Goal: Transaction & Acquisition: Obtain resource

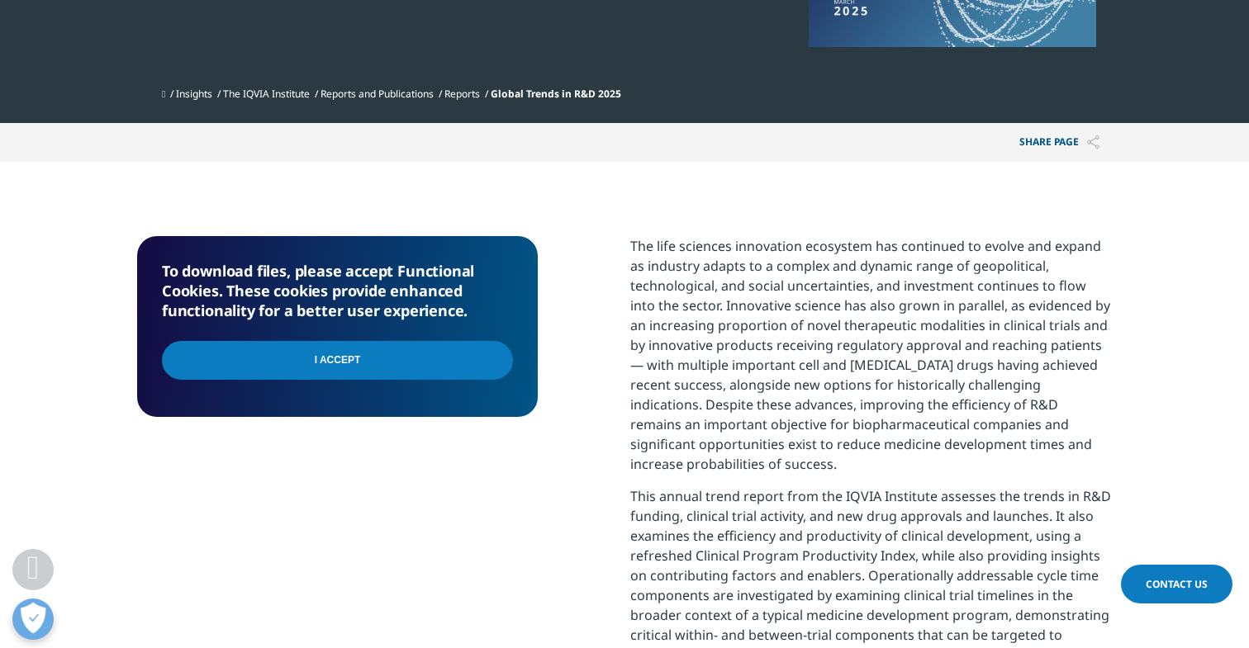
scroll to position [491, 0]
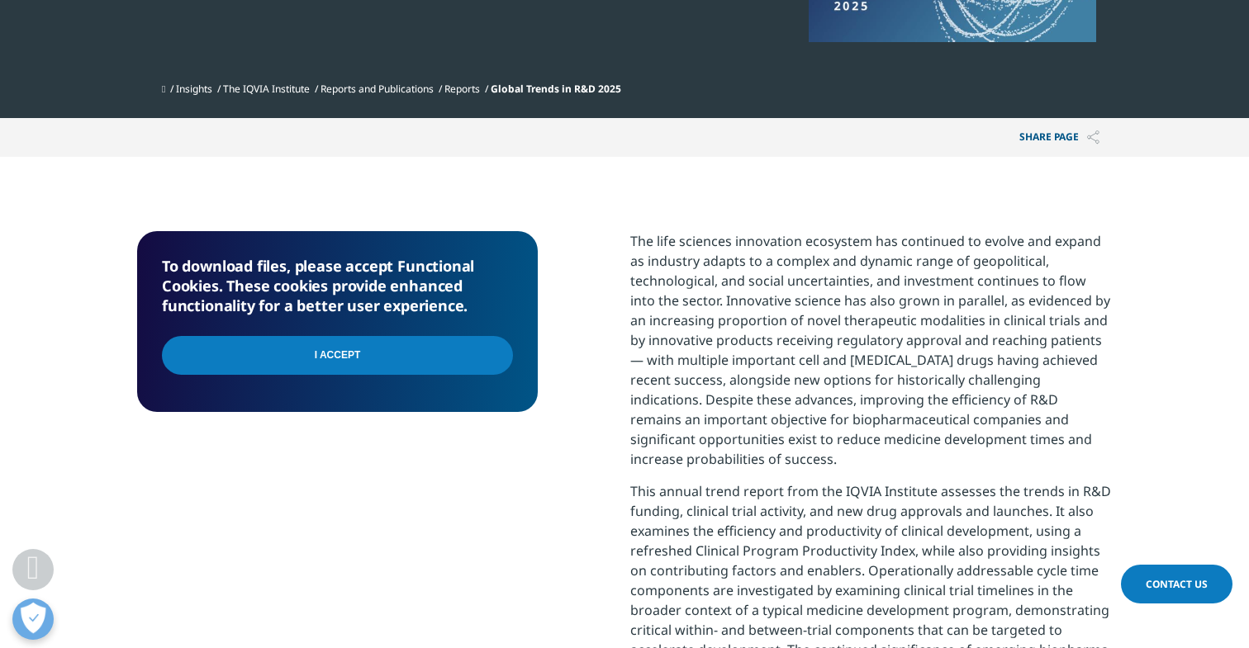
click at [456, 349] on input "I Accept" at bounding box center [337, 355] width 351 height 39
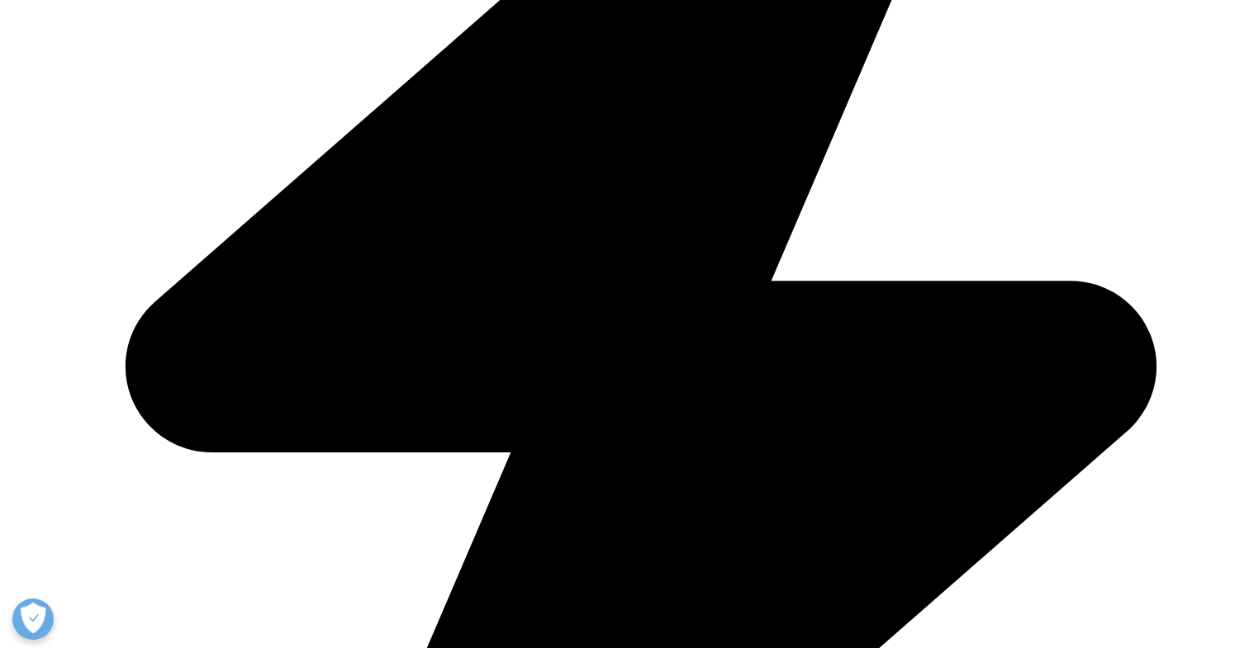
scroll to position [730, 0]
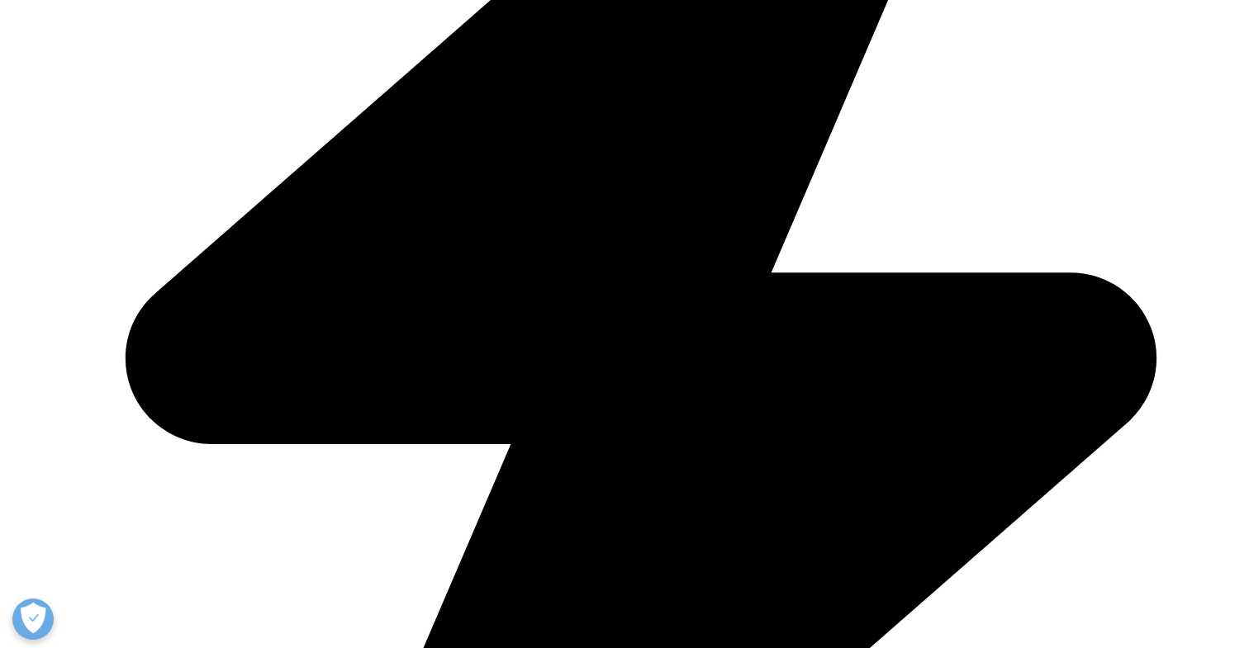
type input "Emma"
type input "Mosbrook"
type input "emmam@mosbrookdesign.com"
type input "Account Executive"
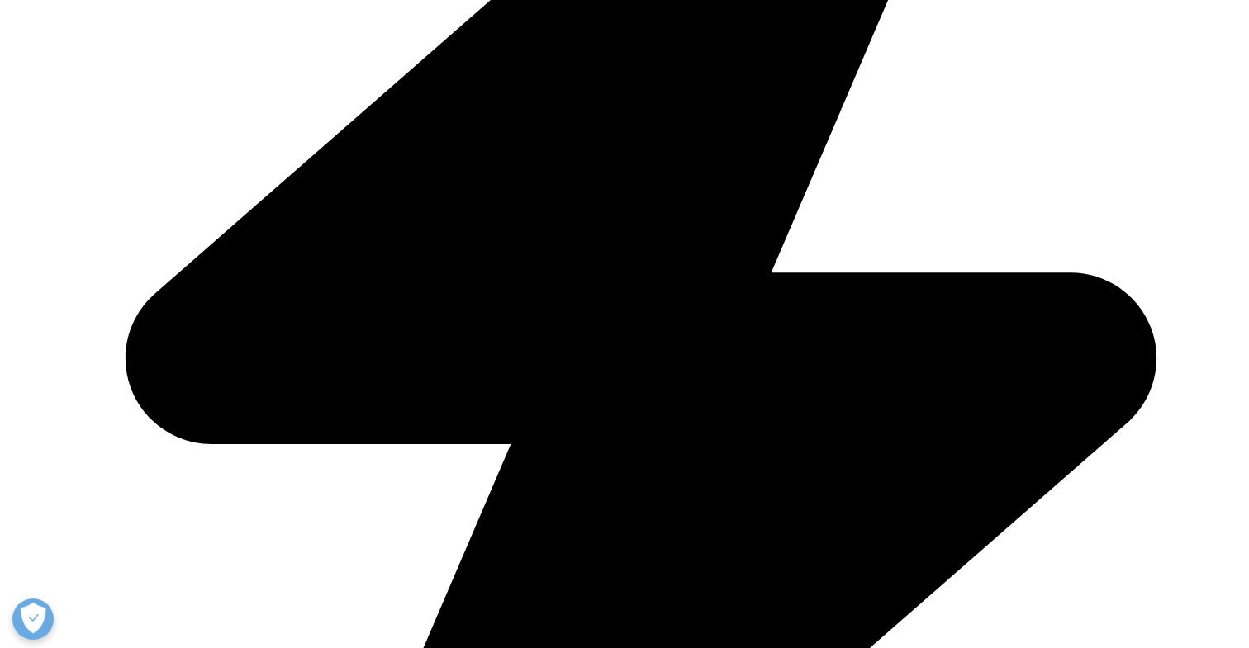
type input "Mosbrook Design"
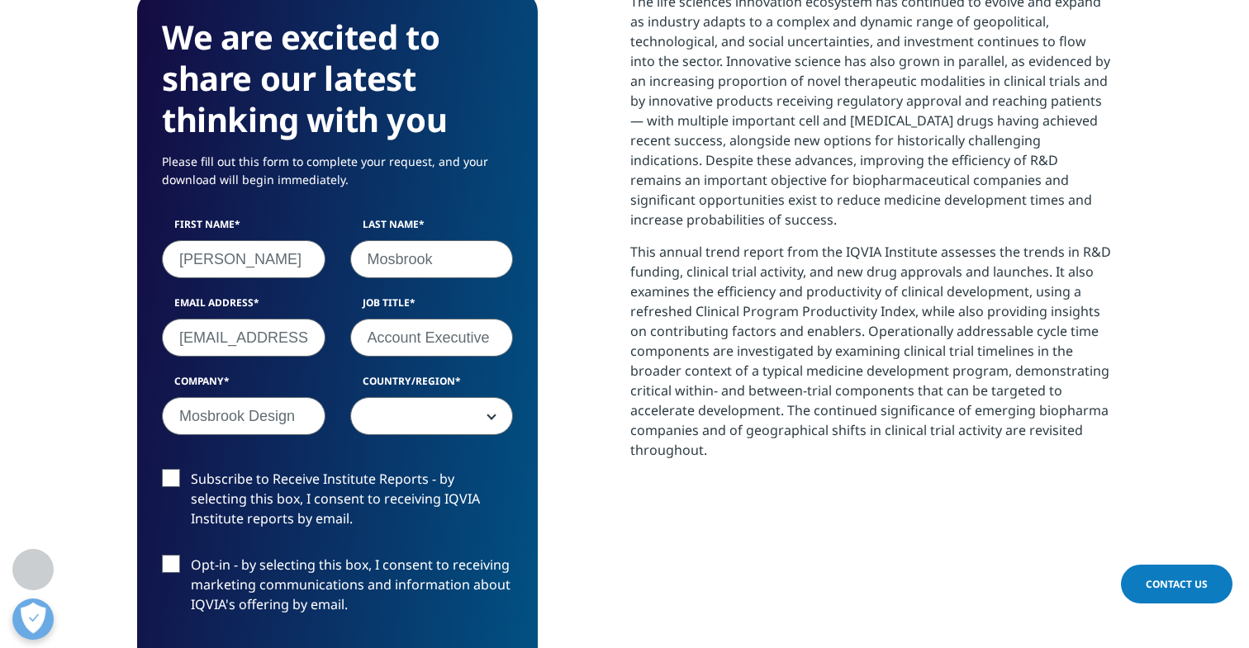
click at [439, 423] on span at bounding box center [432, 417] width 162 height 38
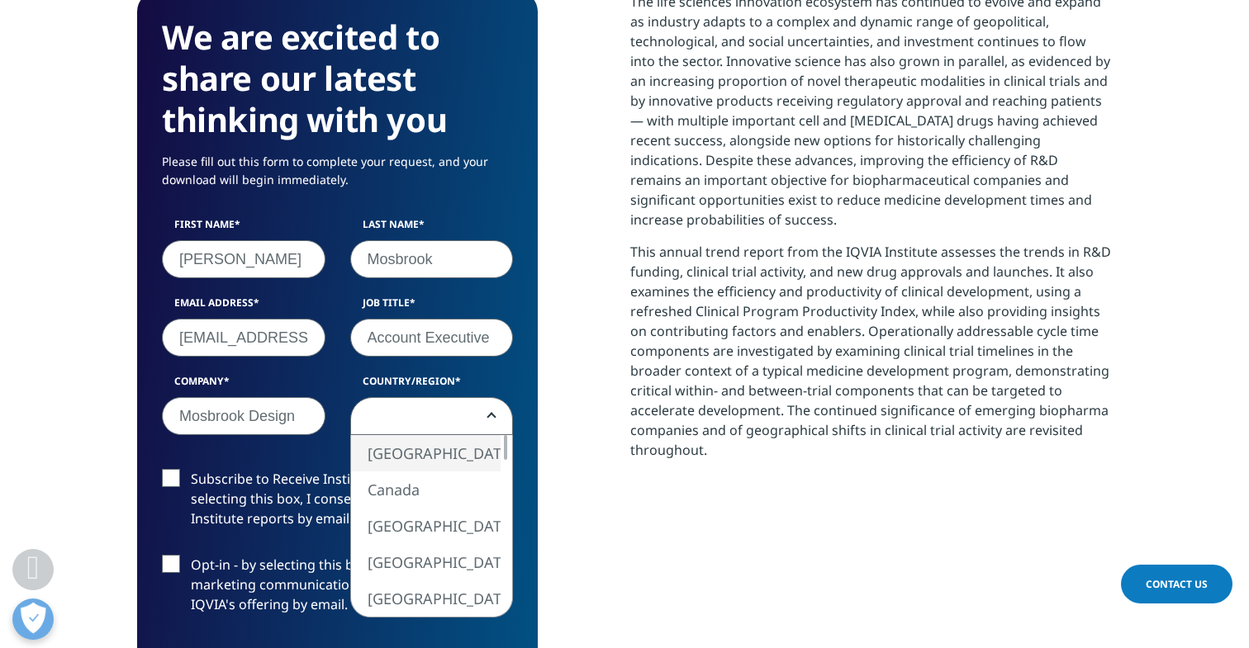
select select "[GEOGRAPHIC_DATA]"
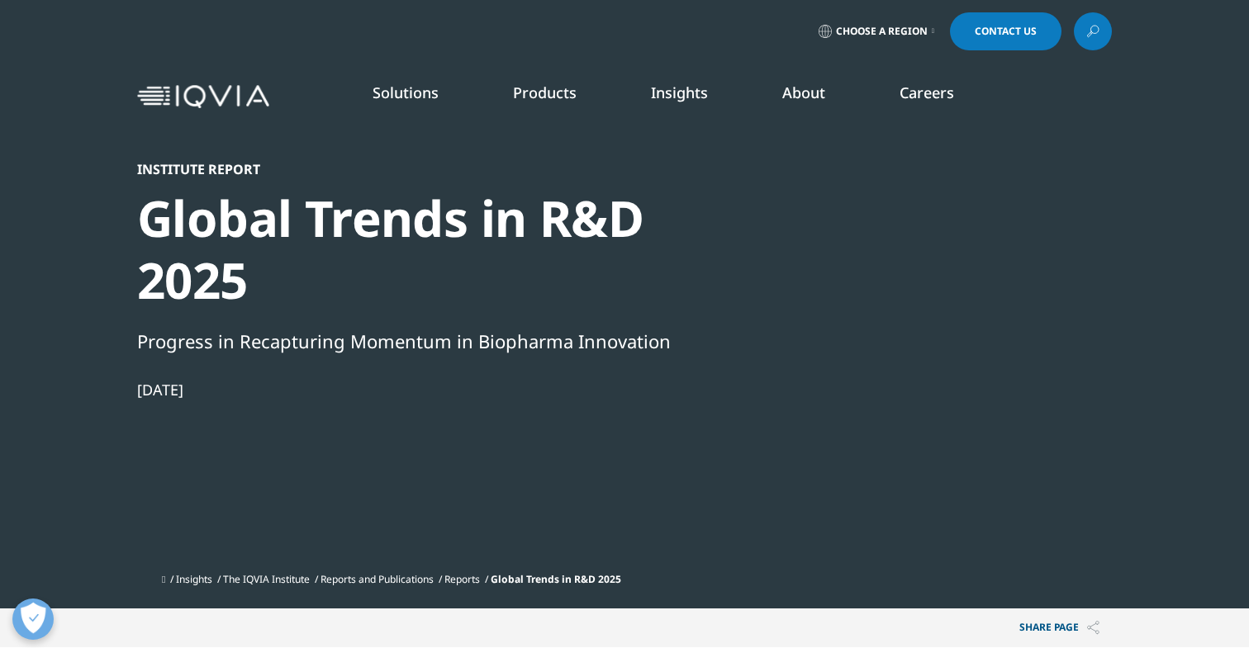
scroll to position [-3, 0]
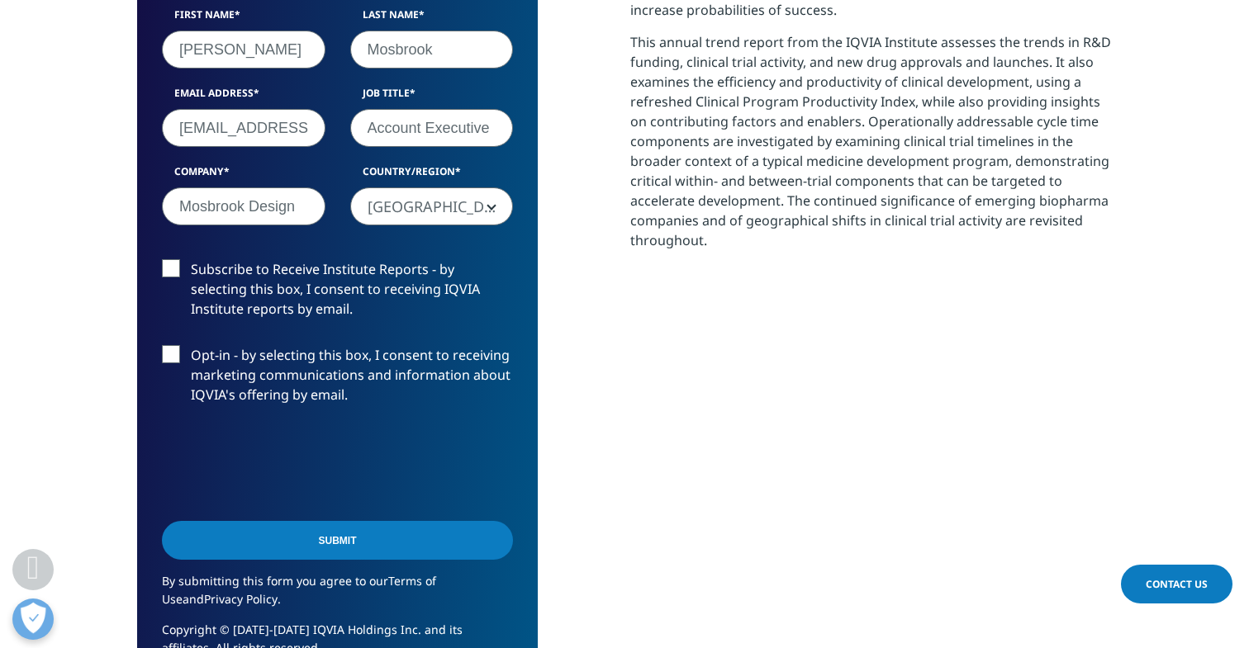
click at [294, 535] on input "Submit" at bounding box center [337, 540] width 351 height 39
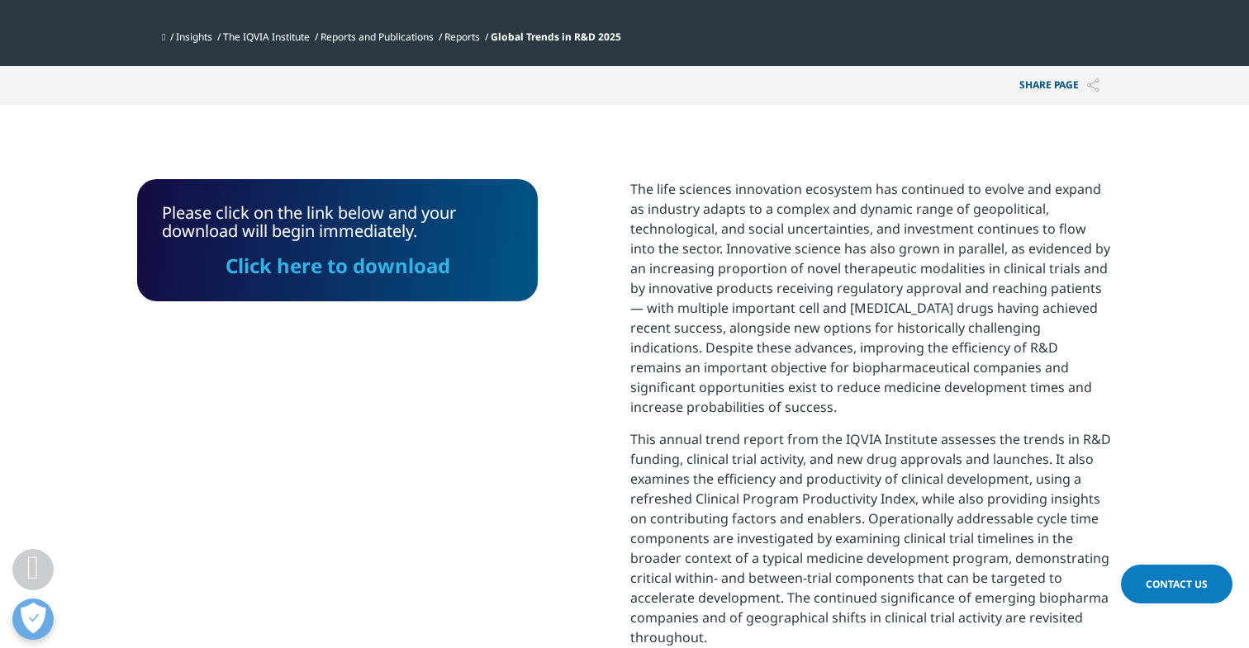
scroll to position [523, 0]
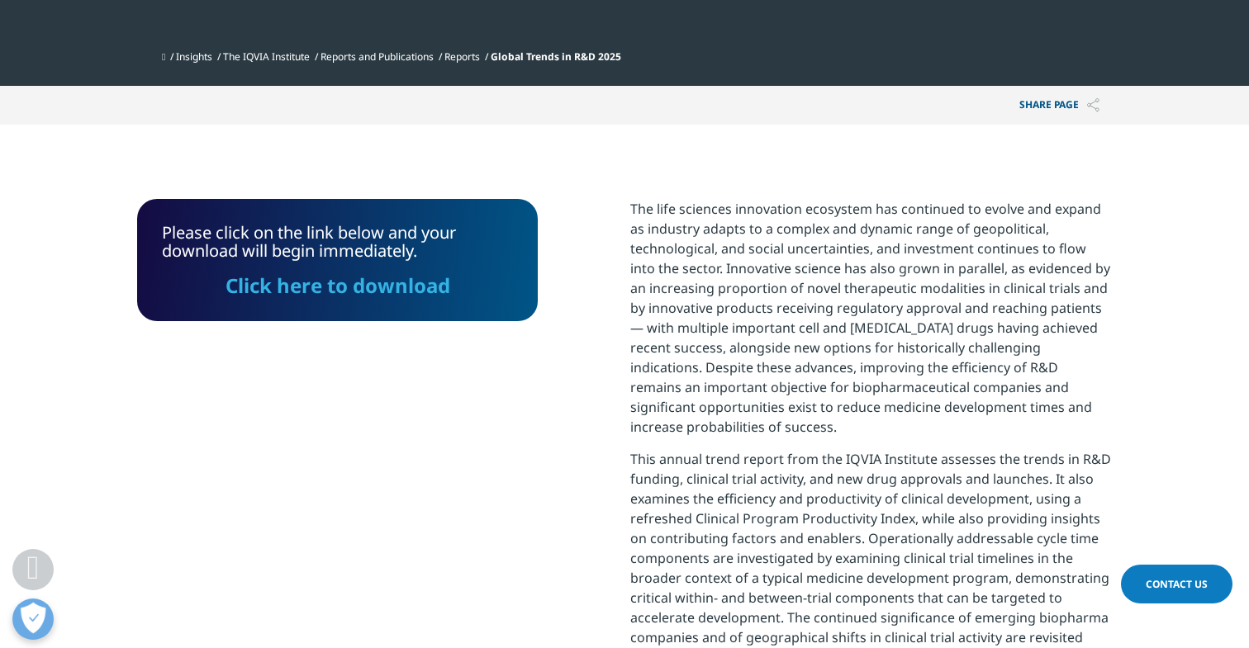
click at [332, 285] on link "Click here to download" at bounding box center [338, 285] width 225 height 27
